Goal: Check status: Check status

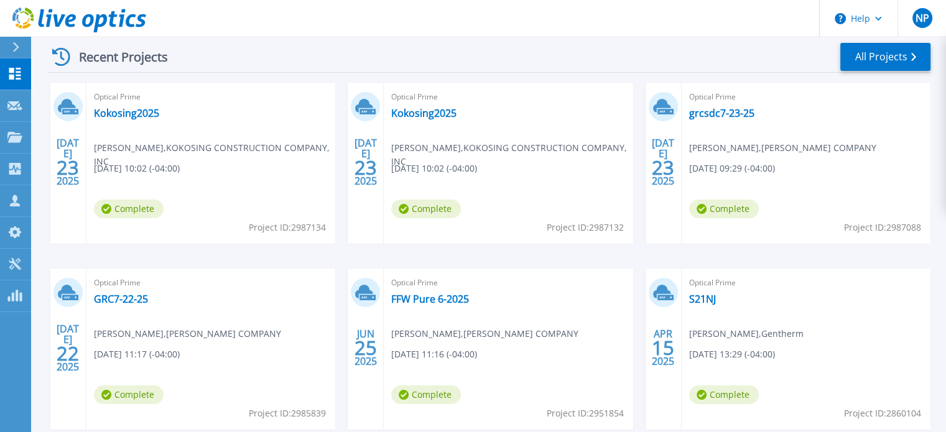
scroll to position [190, 0]
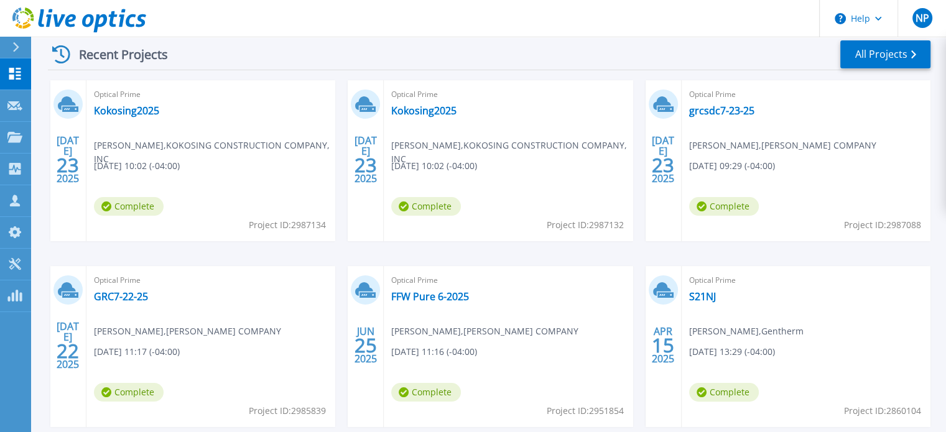
click at [180, 159] on span "07/23/2025, 09:29 (-04:00)" at bounding box center [137, 166] width 86 height 14
click at [702, 110] on link "grcsdc7-23-25" at bounding box center [721, 111] width 65 height 12
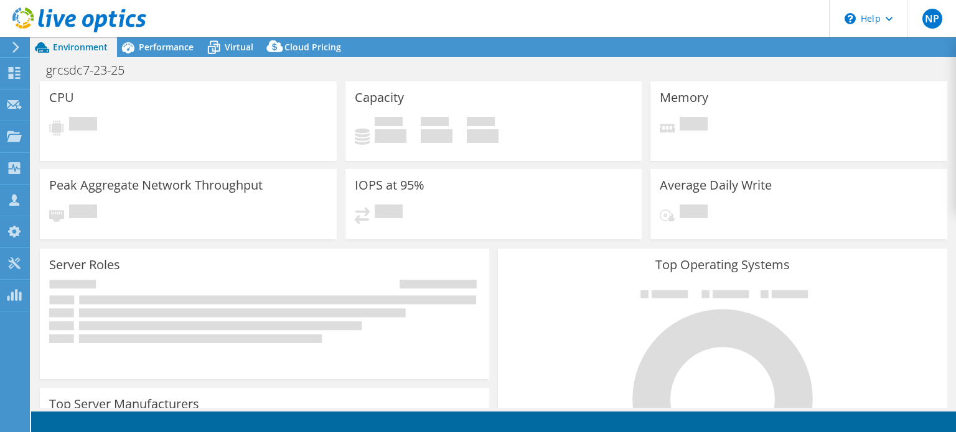
select select "USD"
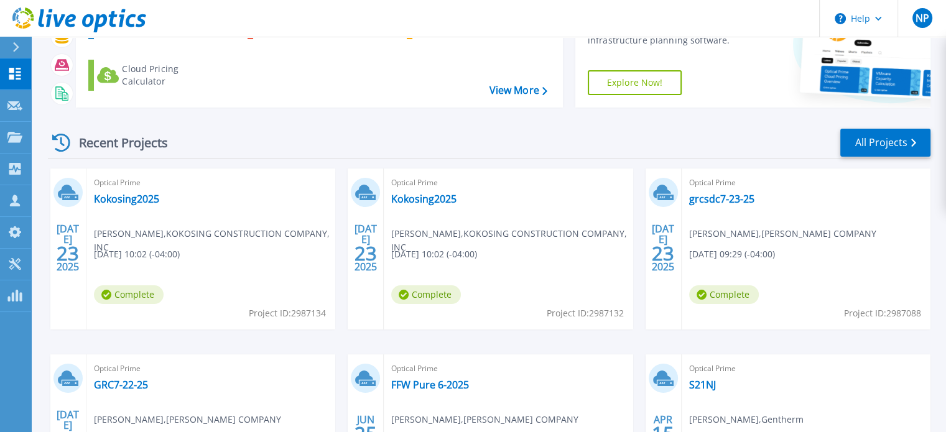
scroll to position [104, 0]
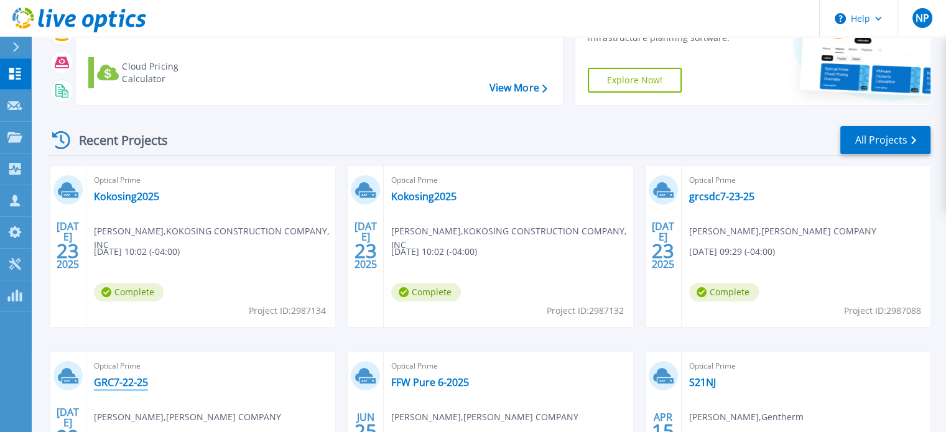
click at [127, 385] on link "GRC7-22-25" at bounding box center [121, 382] width 54 height 12
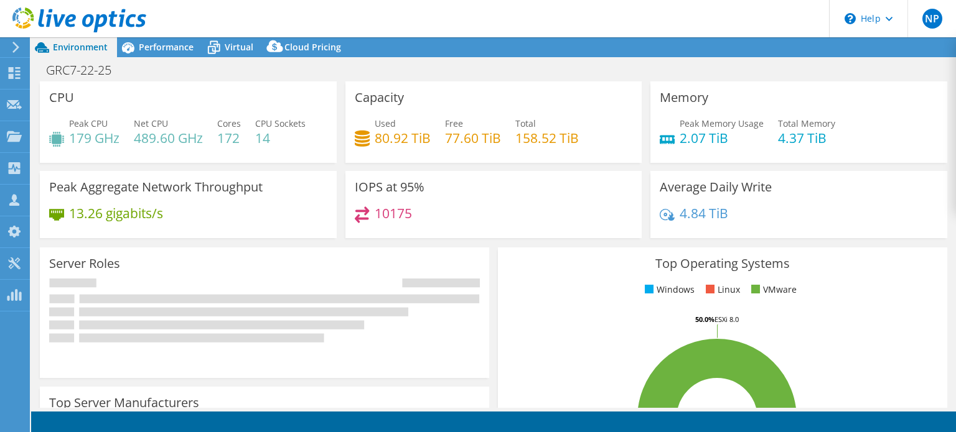
select select "USD"
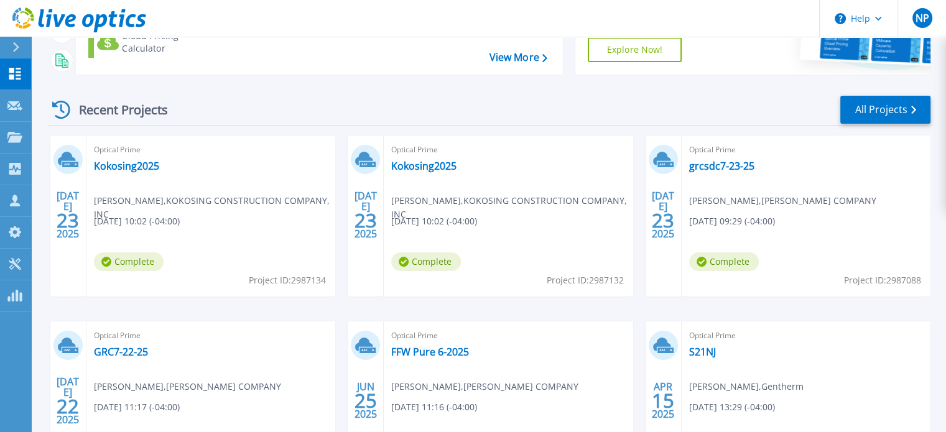
scroll to position [157, 0]
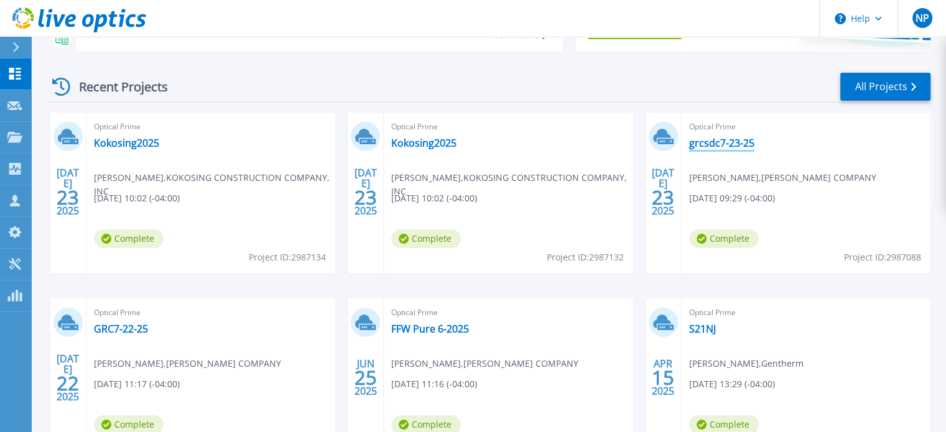
click at [724, 139] on link "grcsdc7-23-25" at bounding box center [721, 143] width 65 height 12
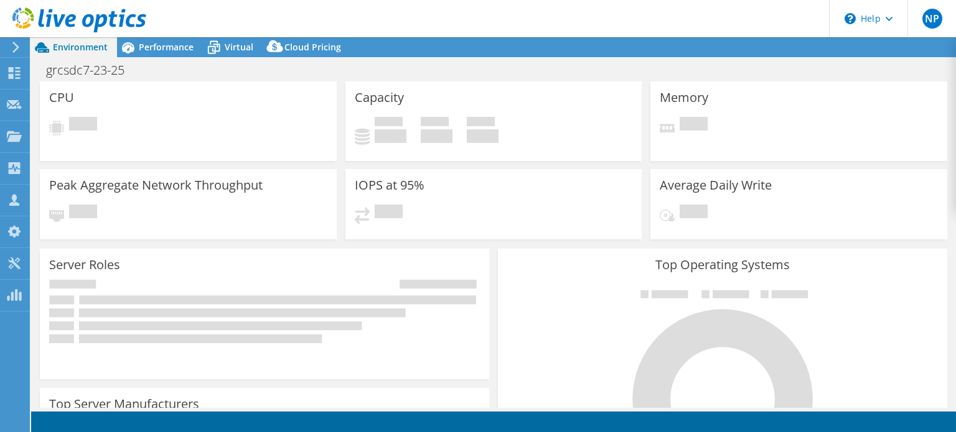
select select "USD"
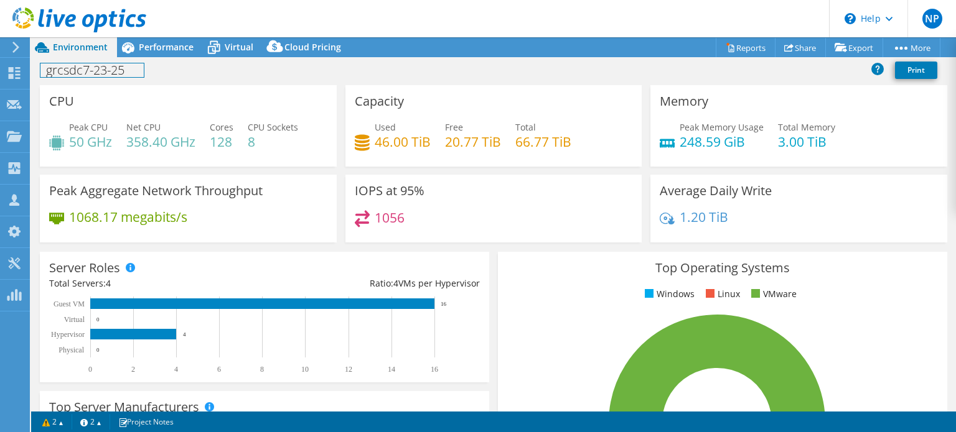
drag, startPoint x: 633, startPoint y: 276, endPoint x: 138, endPoint y: 68, distance: 536.5
click at [138, 68] on h1 "grcsdc7-23-25" at bounding box center [91, 70] width 103 height 14
drag, startPoint x: 663, startPoint y: 416, endPoint x: 77, endPoint y: 76, distance: 678.0
click at [77, 76] on h1 "grcsdc7-23-25" at bounding box center [91, 70] width 103 height 14
drag, startPoint x: 631, startPoint y: 279, endPoint x: 174, endPoint y: 67, distance: 503.3
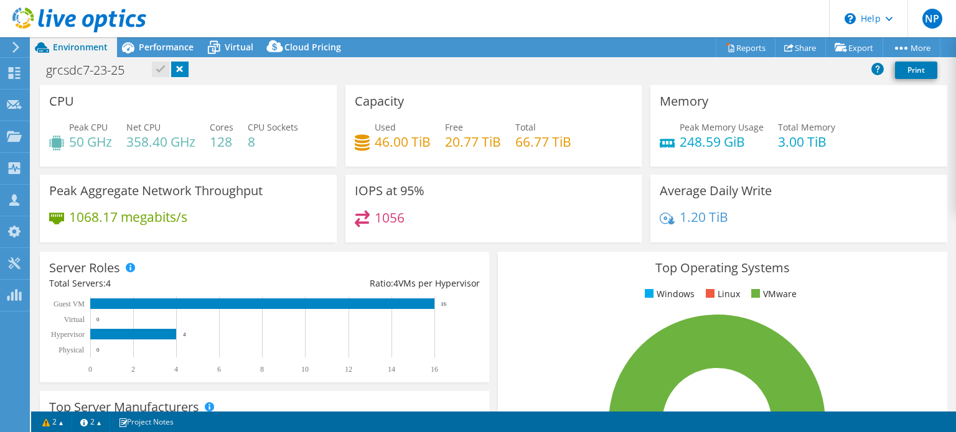
click at [174, 67] on link at bounding box center [179, 70] width 17 height 16
click at [12, 75] on use at bounding box center [15, 73] width 12 height 12
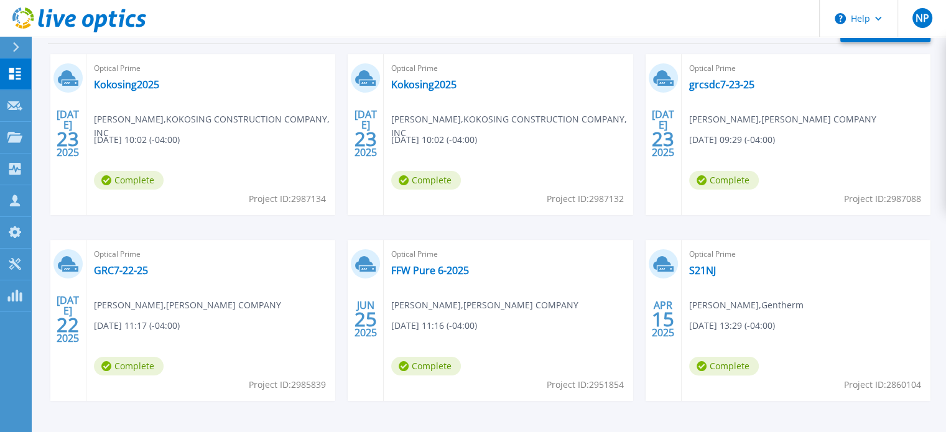
scroll to position [217, 0]
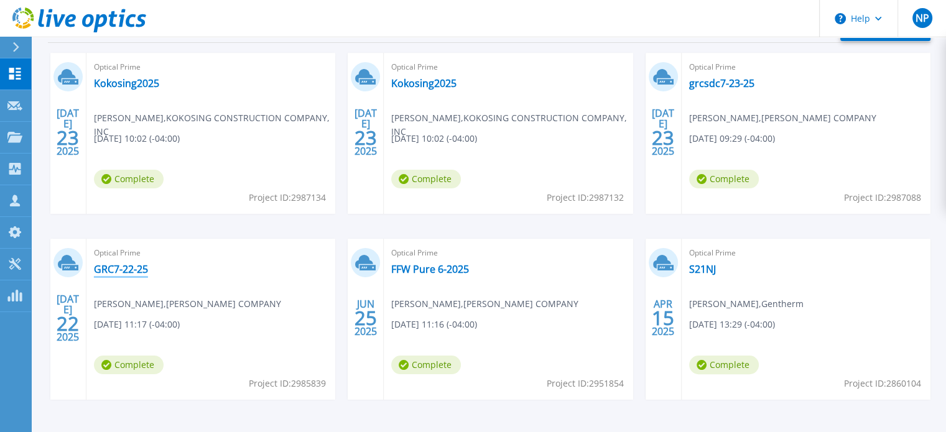
click at [129, 273] on link "GRC7-22-25" at bounding box center [121, 269] width 54 height 12
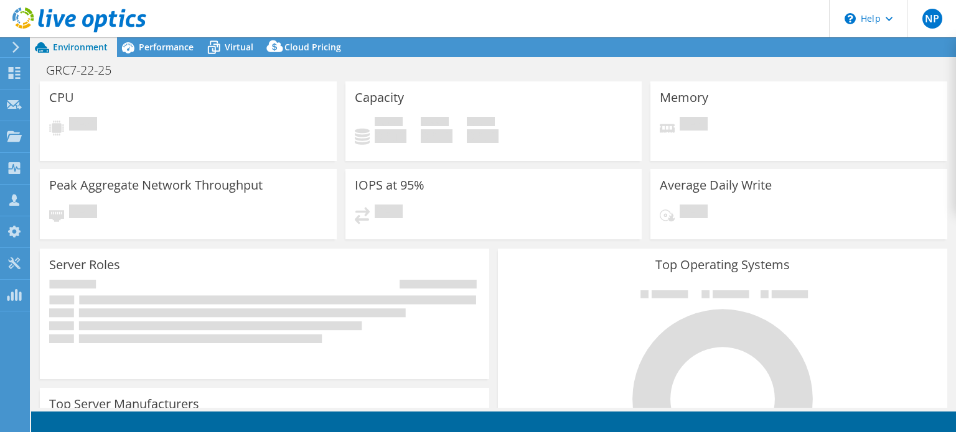
select select "USD"
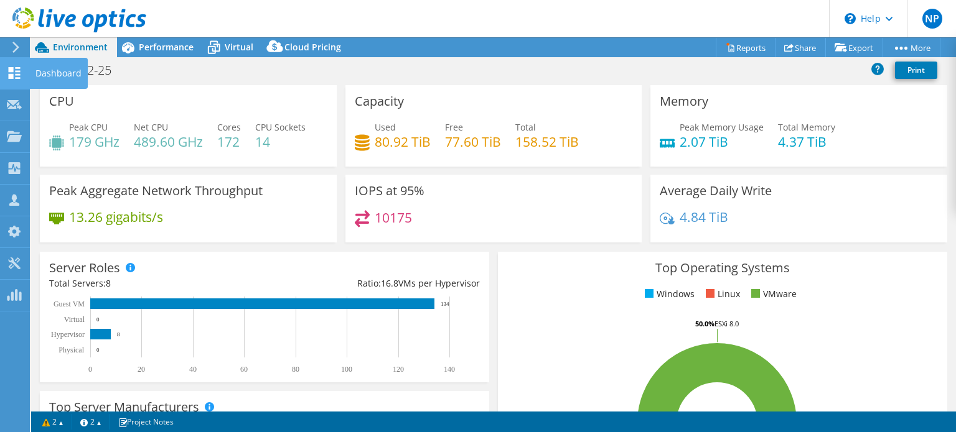
click at [9, 77] on use at bounding box center [15, 73] width 12 height 12
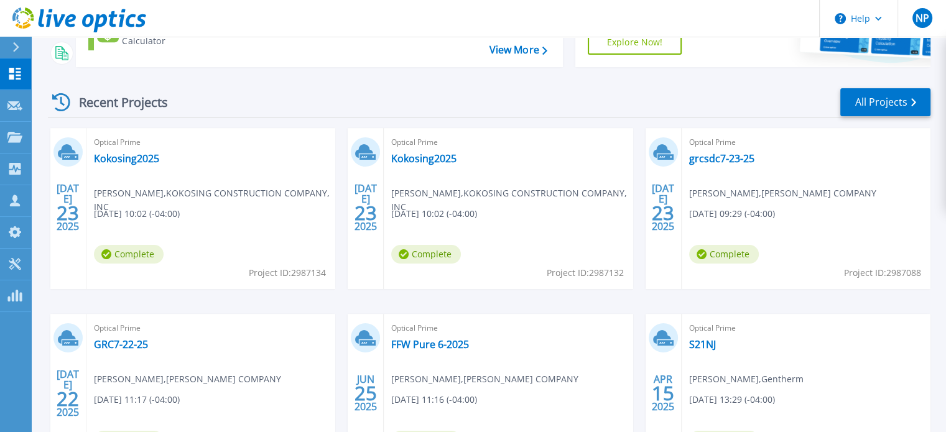
scroll to position [154, 0]
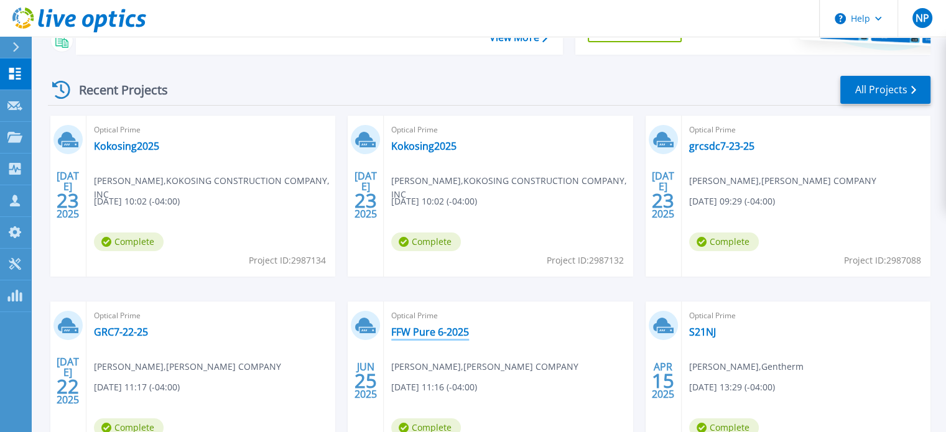
click at [436, 333] on link "FFW Pure 6-2025" at bounding box center [430, 332] width 78 height 12
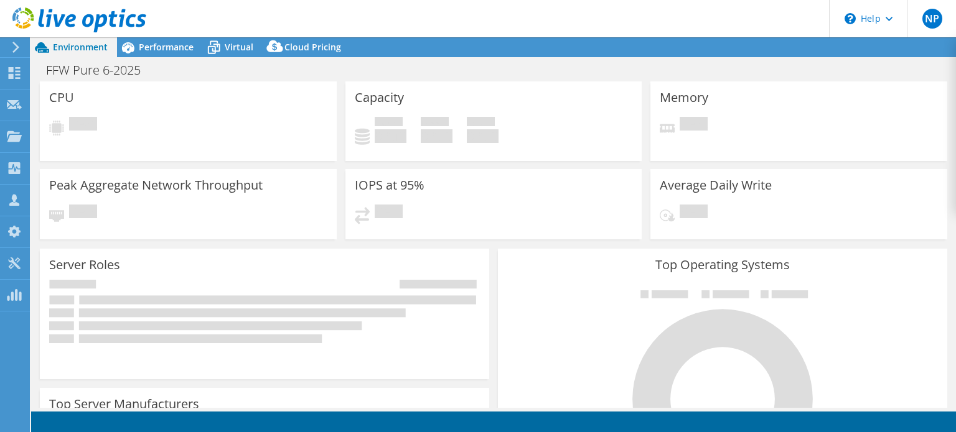
select select "USD"
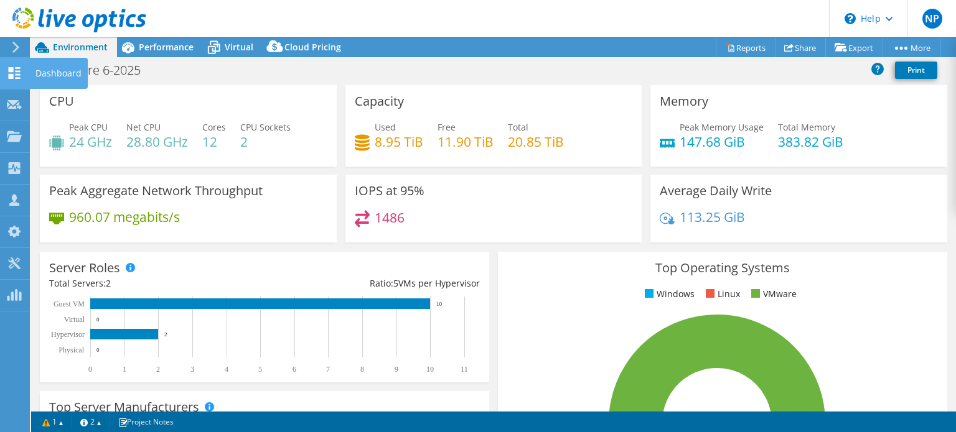
click at [12, 77] on use at bounding box center [15, 73] width 12 height 12
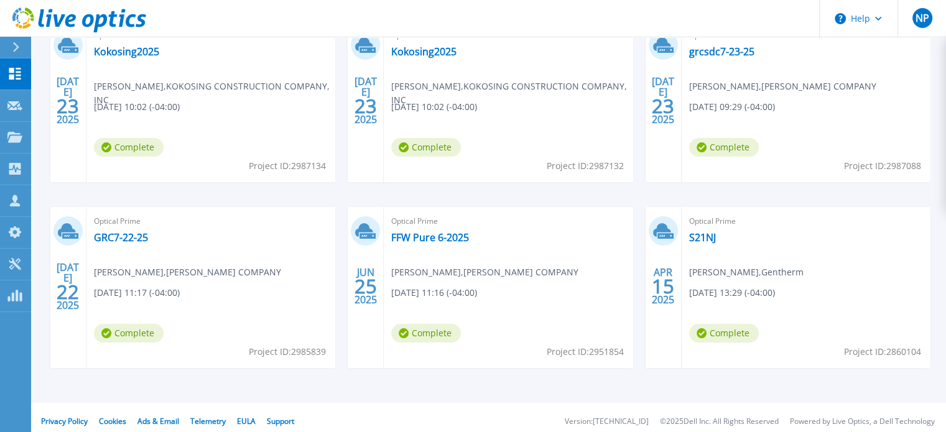
scroll to position [256, 0]
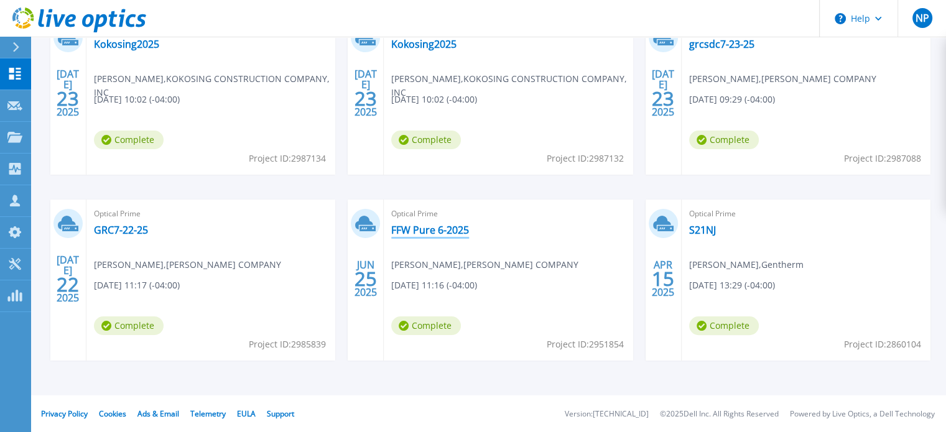
click at [429, 231] on link "FFW Pure 6-2025" at bounding box center [430, 230] width 78 height 12
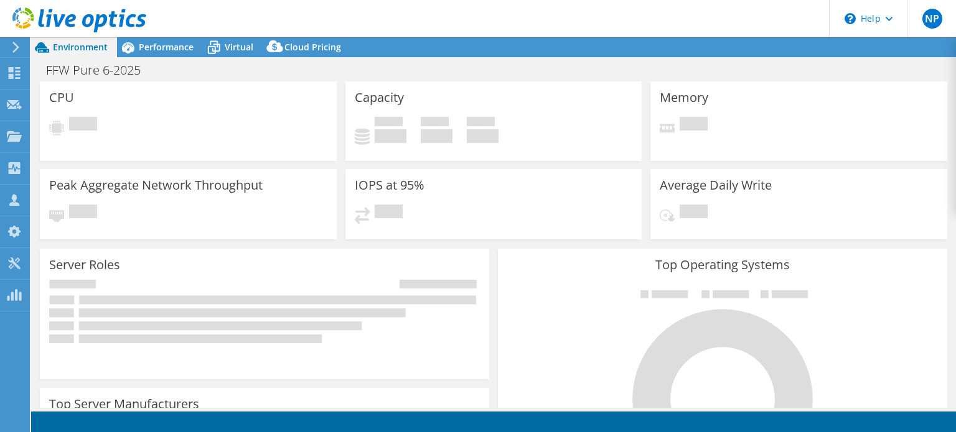
select select "USD"
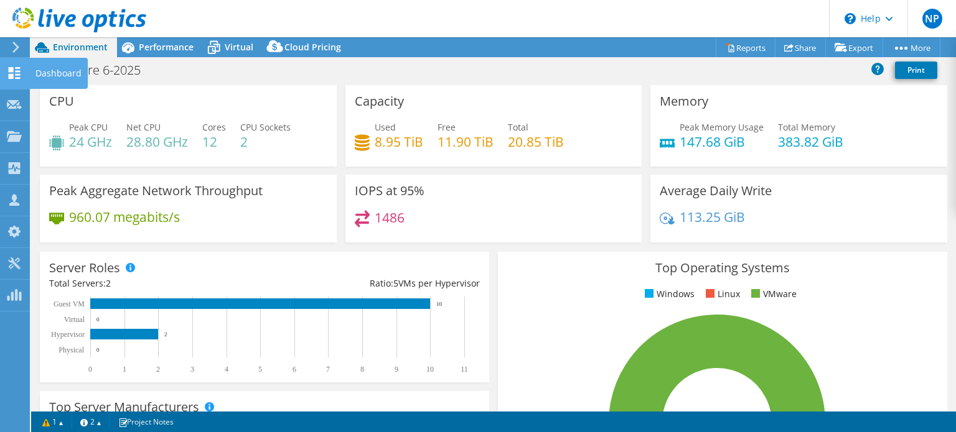
click at [17, 72] on icon at bounding box center [14, 73] width 15 height 12
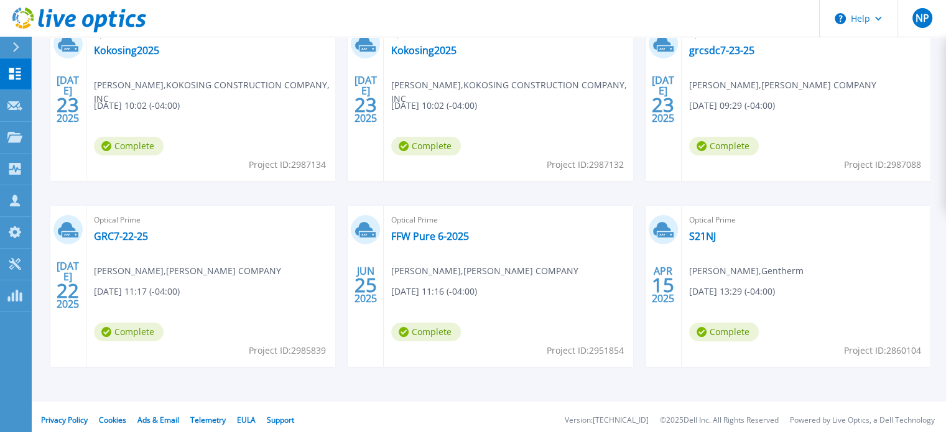
scroll to position [253, 0]
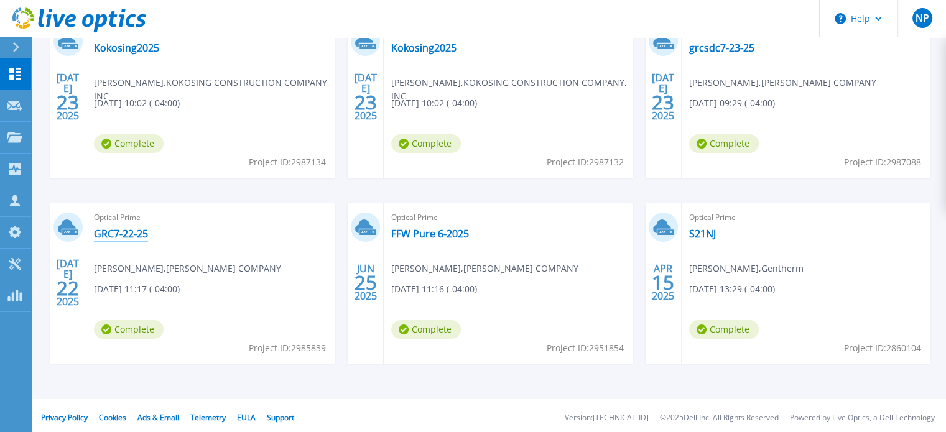
click at [119, 236] on link "GRC7-22-25" at bounding box center [121, 234] width 54 height 12
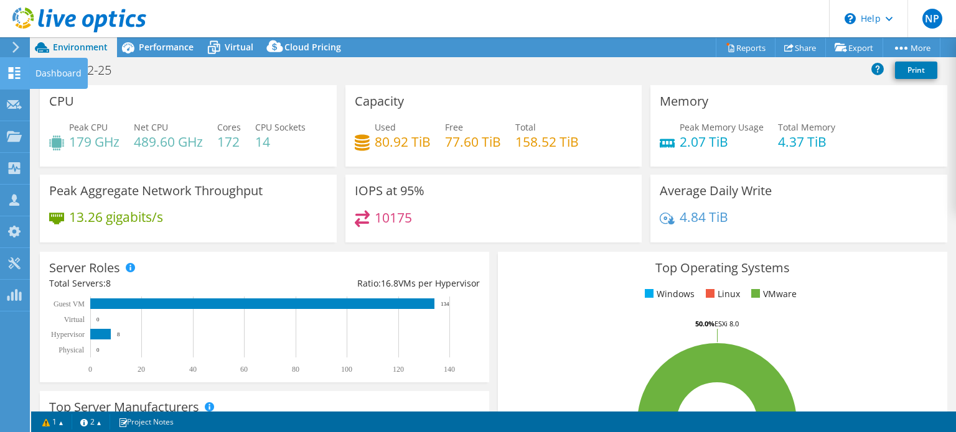
click at [10, 75] on use at bounding box center [15, 73] width 12 height 12
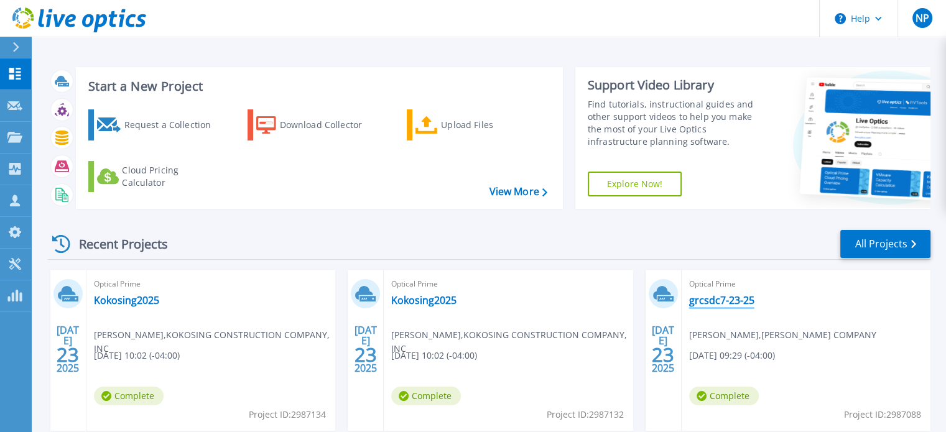
click at [721, 302] on link "grcsdc7-23-25" at bounding box center [721, 300] width 65 height 12
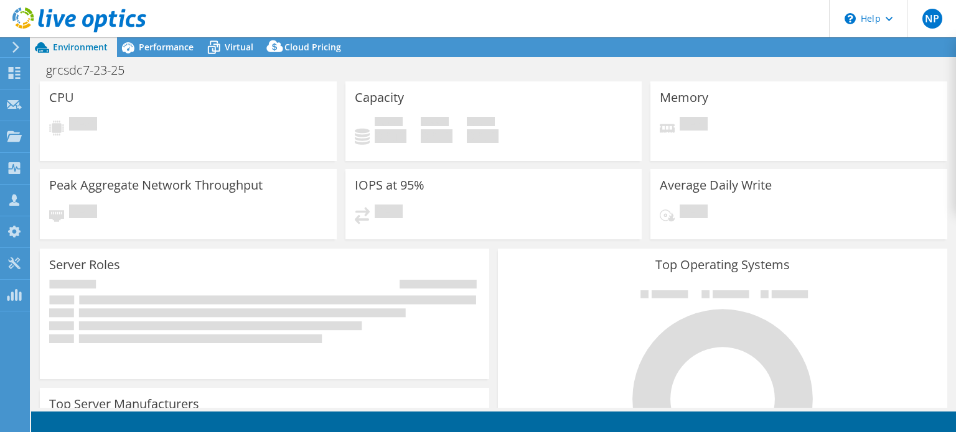
select select "USD"
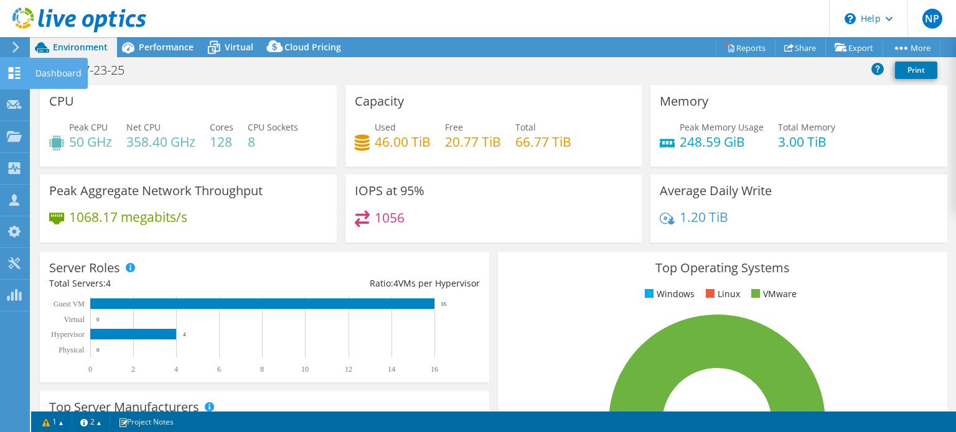
click at [15, 76] on icon at bounding box center [14, 73] width 15 height 12
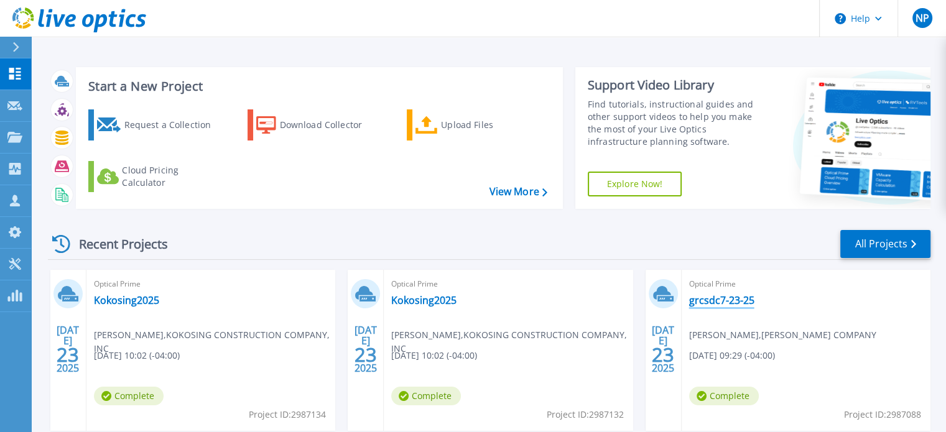
click at [716, 299] on link "grcsdc7-23-25" at bounding box center [721, 300] width 65 height 12
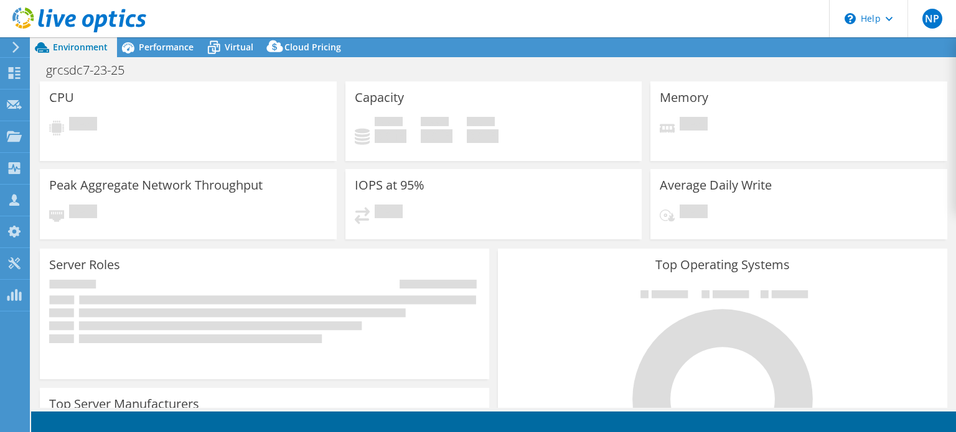
select select "USD"
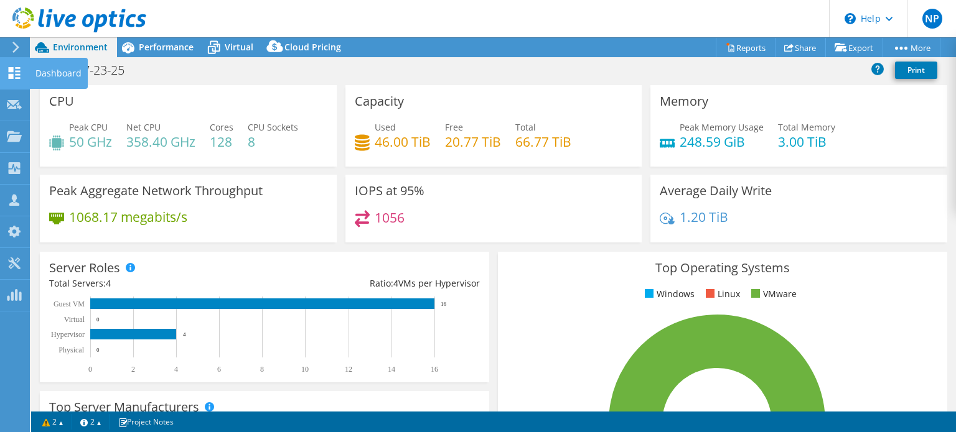
click at [12, 67] on use at bounding box center [15, 73] width 12 height 12
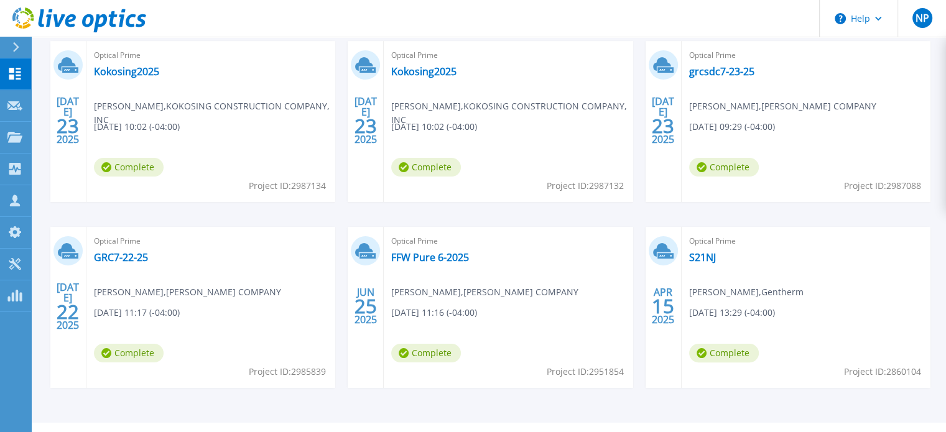
scroll to position [231, 0]
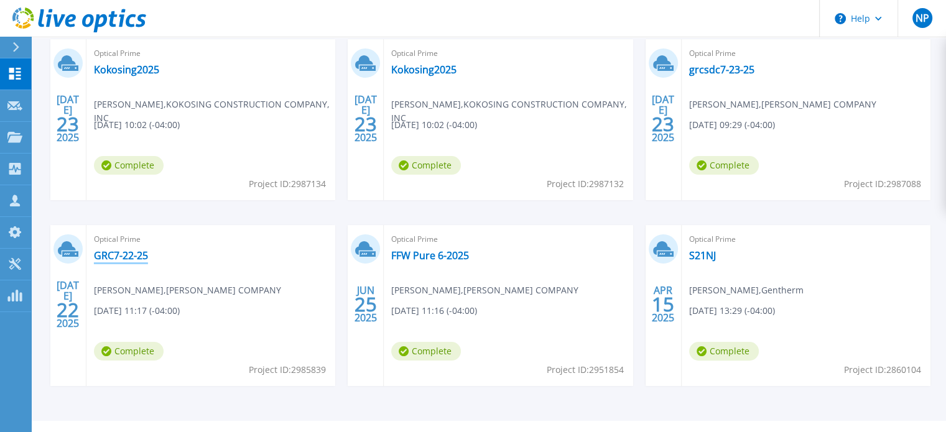
click at [125, 255] on link "GRC7-22-25" at bounding box center [121, 256] width 54 height 12
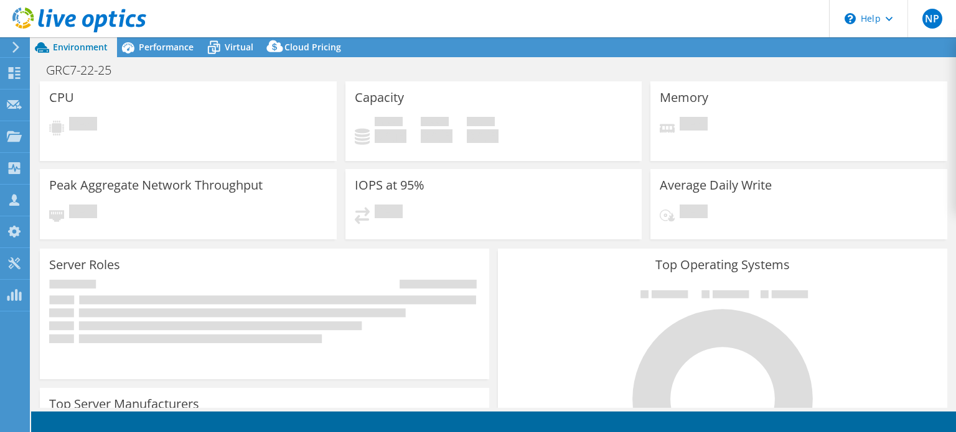
select select "USD"
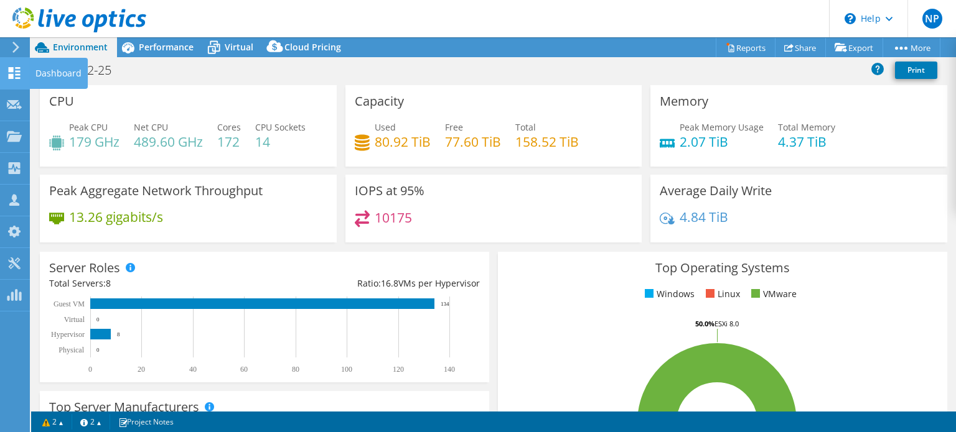
click at [17, 77] on use at bounding box center [15, 73] width 12 height 12
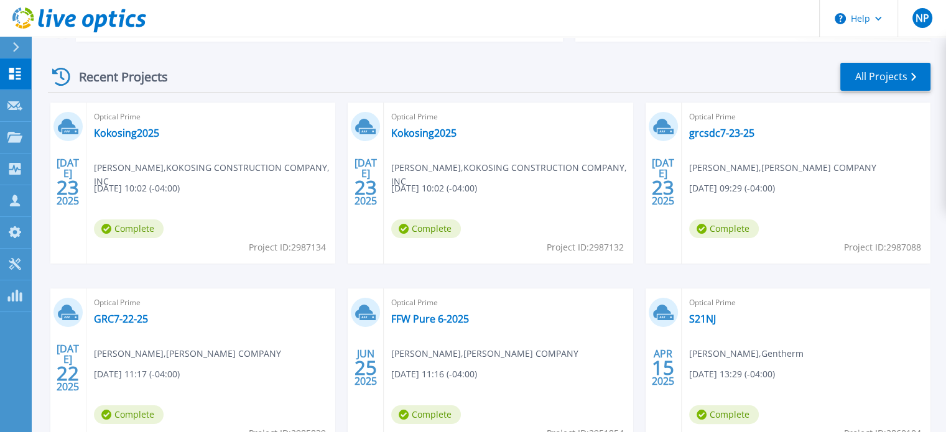
scroll to position [172, 0]
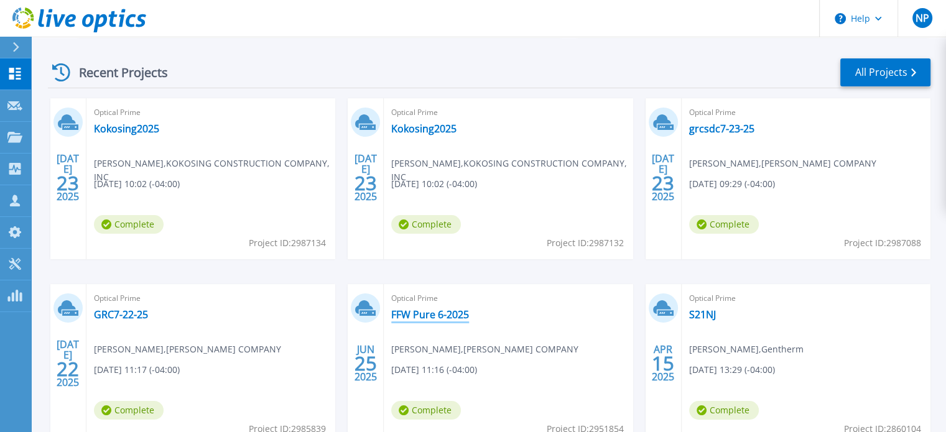
click at [450, 312] on link "FFW Pure 6-2025" at bounding box center [430, 315] width 78 height 12
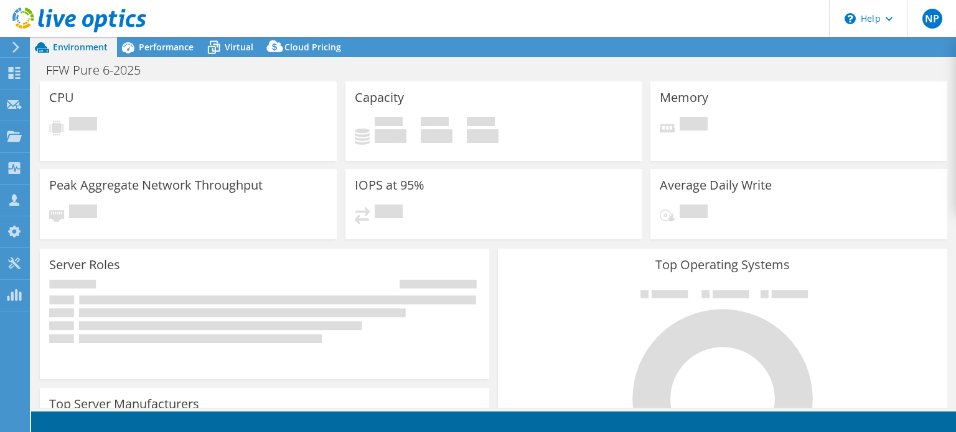
select select "USD"
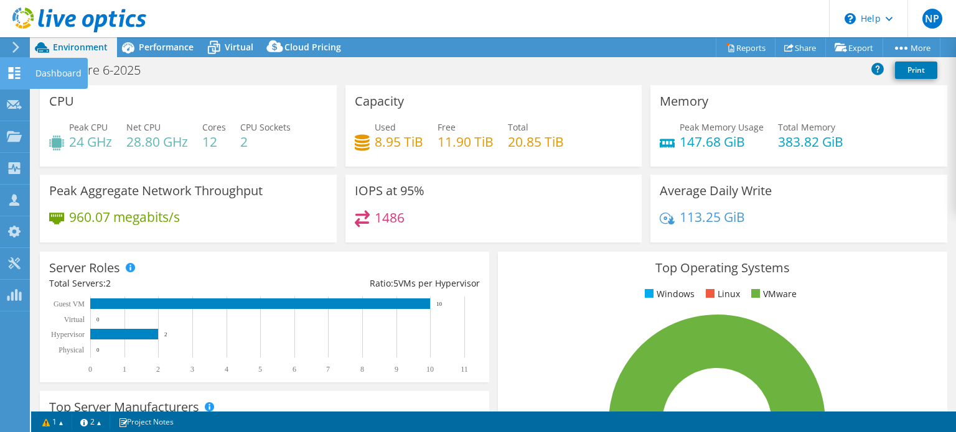
click at [11, 71] on use at bounding box center [15, 73] width 12 height 12
